Goal: Transaction & Acquisition: Purchase product/service

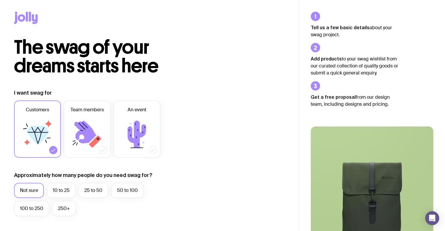
click at [32, 20] on icon at bounding box center [35, 19] width 6 height 10
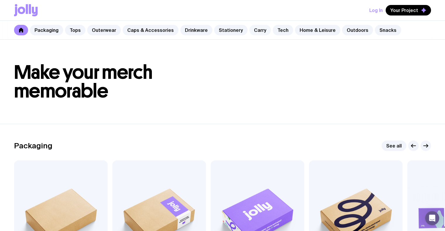
click at [254, 29] on link "Carry" at bounding box center [260, 30] width 22 height 11
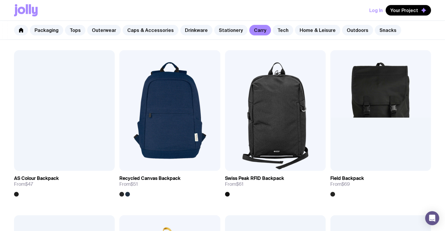
scroll to position [432, 0]
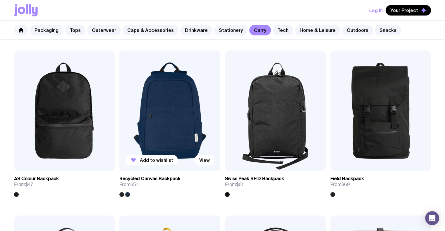
click at [154, 140] on img at bounding box center [169, 111] width 101 height 121
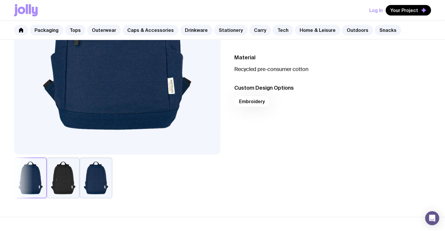
scroll to position [142, 0]
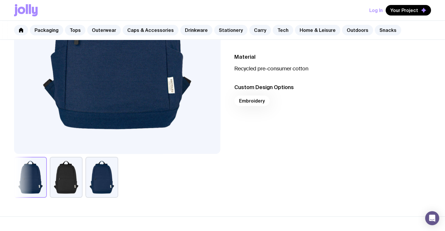
click at [68, 181] on button "button" at bounding box center [66, 177] width 33 height 41
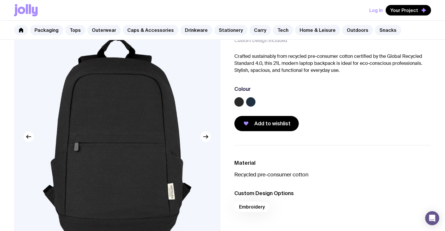
scroll to position [36, 0]
click at [202, 138] on icon "button" at bounding box center [205, 137] width 7 height 7
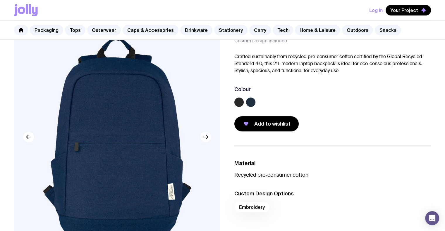
click at [202, 138] on icon "button" at bounding box center [205, 137] width 7 height 7
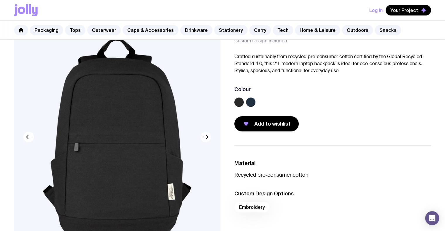
click at [202, 138] on icon "button" at bounding box center [205, 137] width 7 height 7
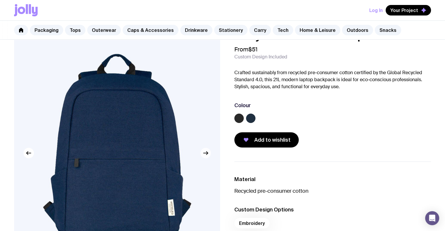
scroll to position [19, 0]
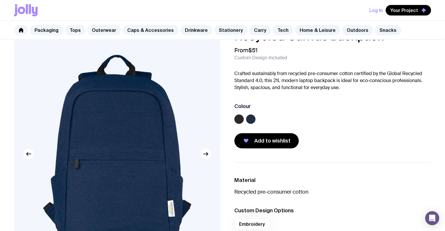
click at [241, 122] on label at bounding box center [238, 119] width 9 height 9
click at [0, 0] on input "radio" at bounding box center [0, 0] width 0 height 0
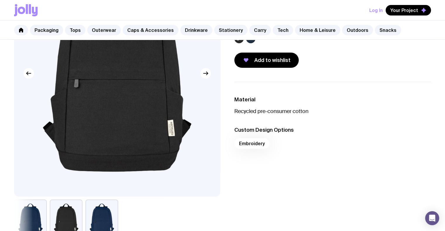
scroll to position [99, 0]
